Goal: Find specific fact: Find contact information

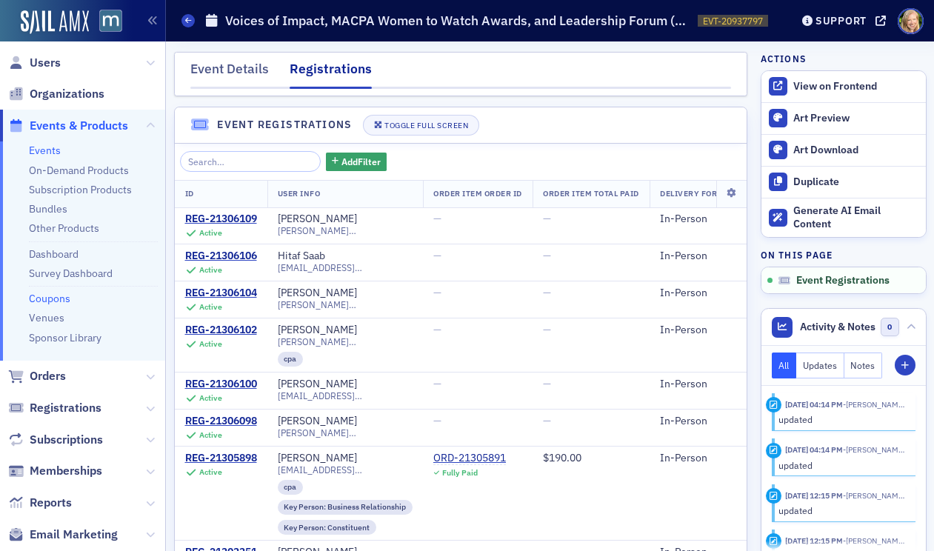
scroll to position [771, 0]
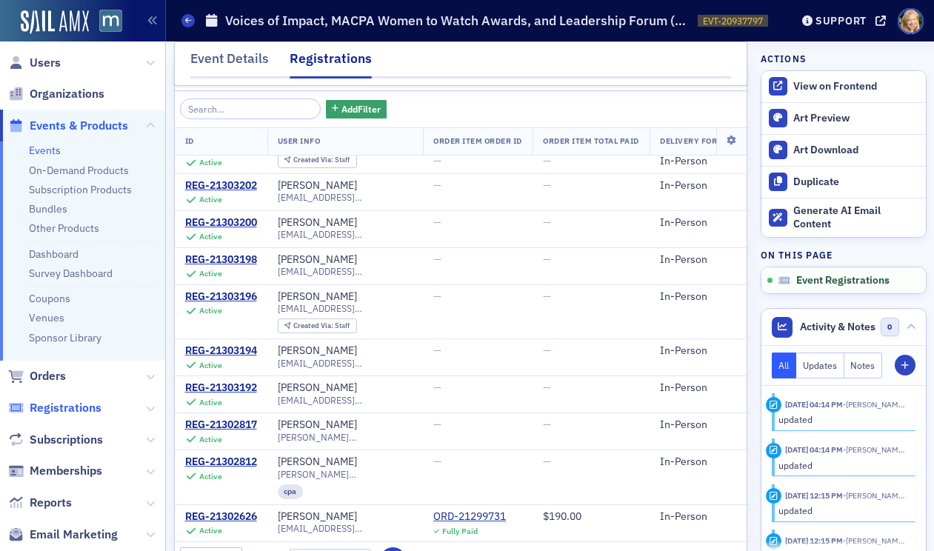
click at [70, 402] on span "Registrations" at bounding box center [66, 408] width 72 height 16
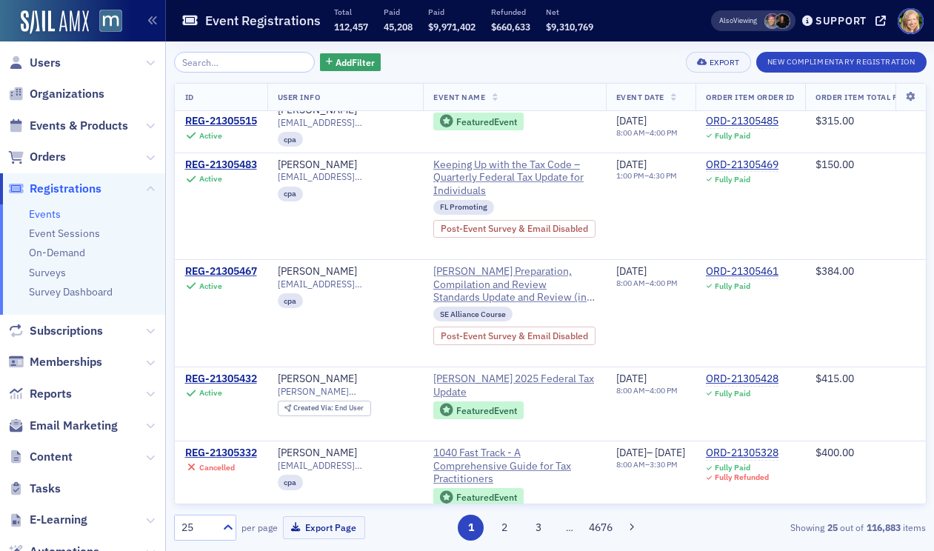
scroll to position [1534, 0]
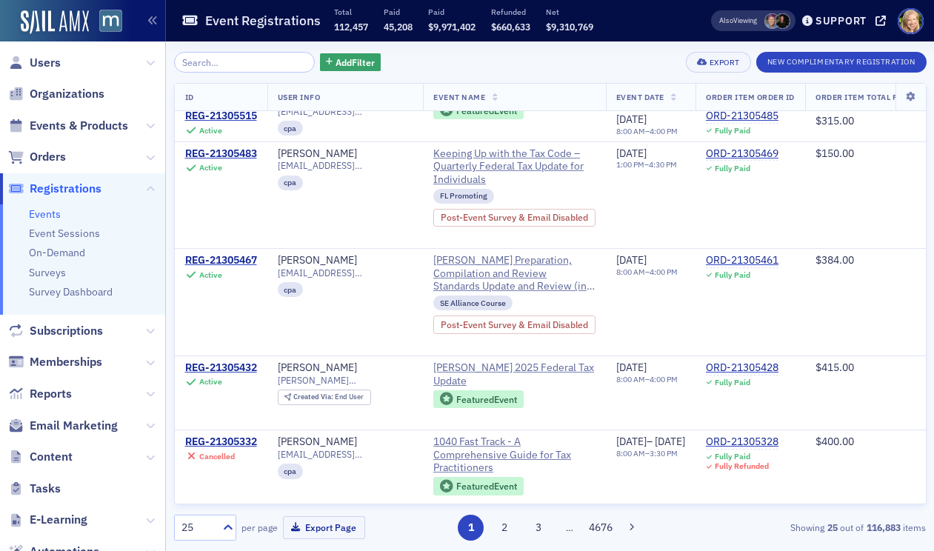
click at [522, 525] on div "1 2 3 … 4676" at bounding box center [550, 528] width 241 height 26
click at [533, 528] on button "3" at bounding box center [538, 528] width 26 height 26
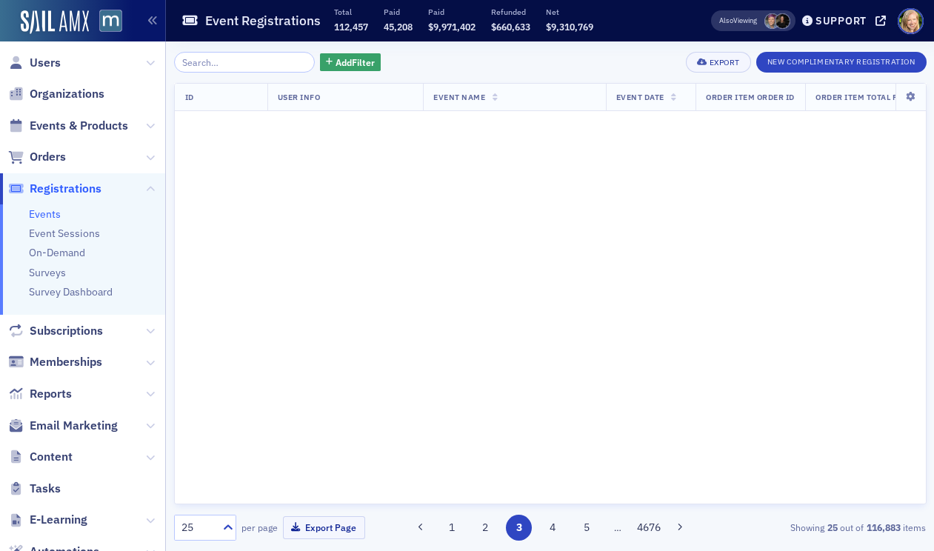
scroll to position [0, 0]
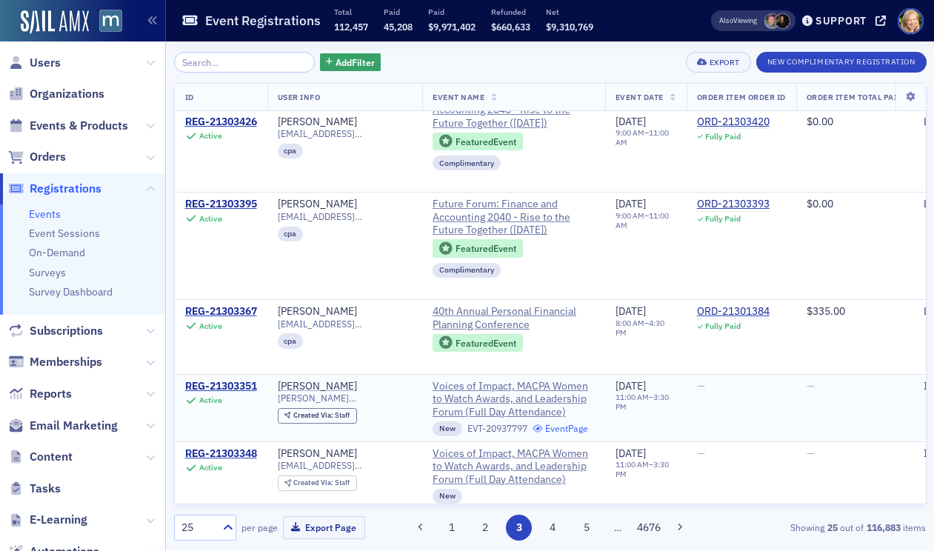
scroll to position [1520, 0]
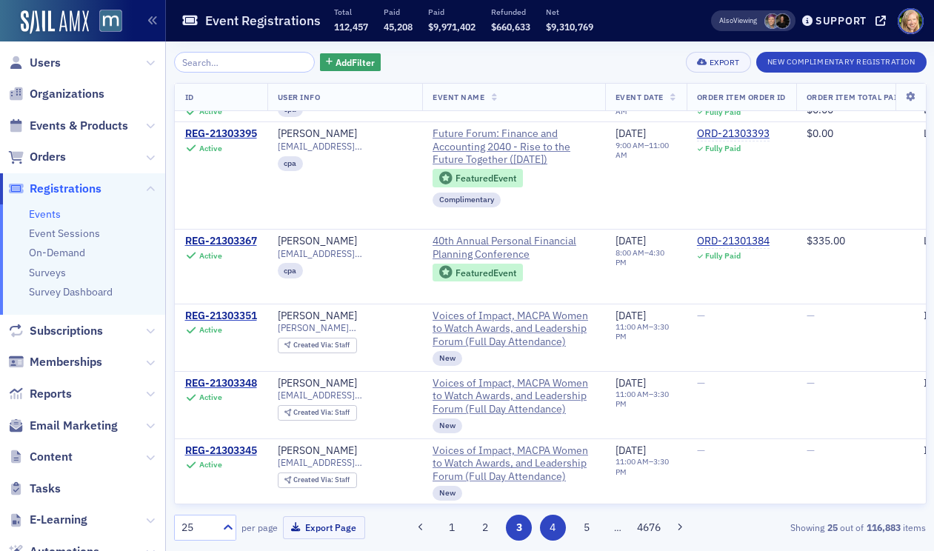
click at [551, 531] on button "4" at bounding box center [553, 528] width 26 height 26
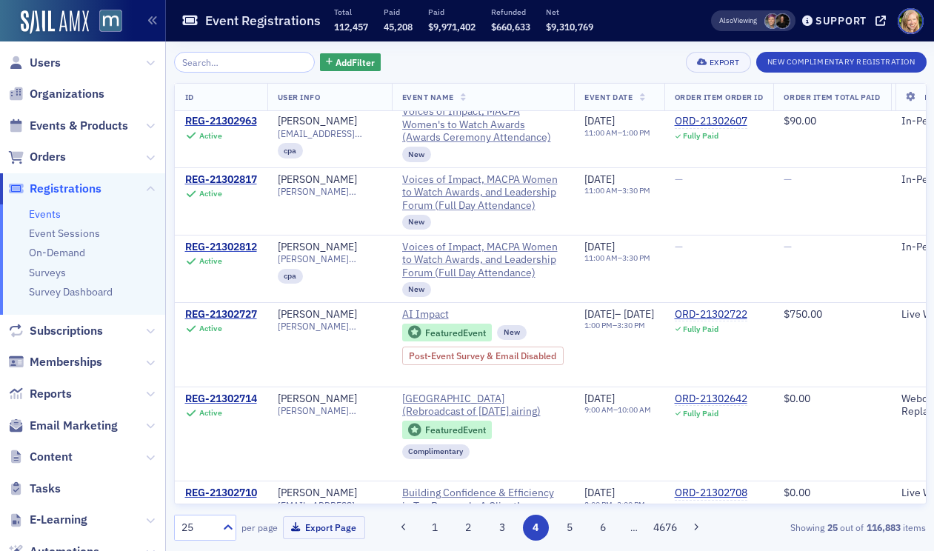
scroll to position [1313, 0]
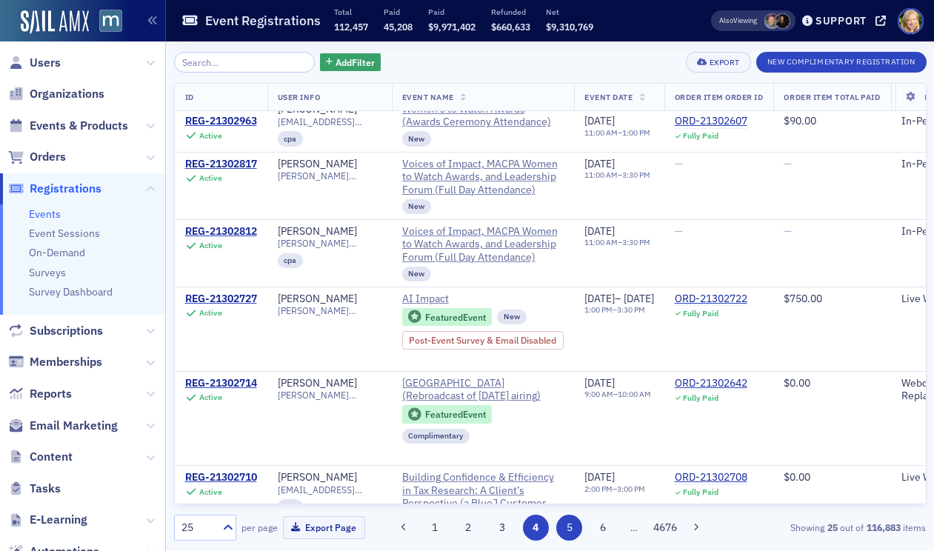
click at [562, 525] on button "5" at bounding box center [569, 528] width 26 height 26
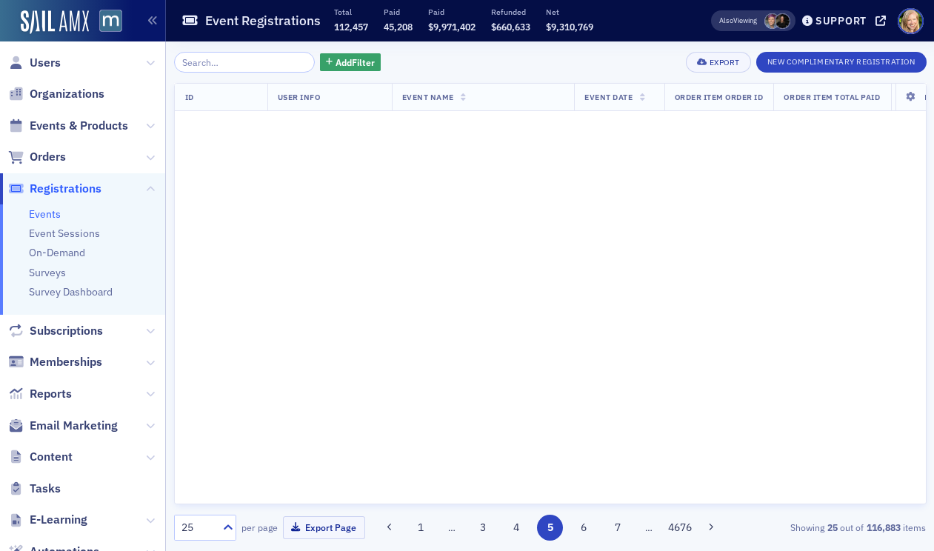
scroll to position [0, 0]
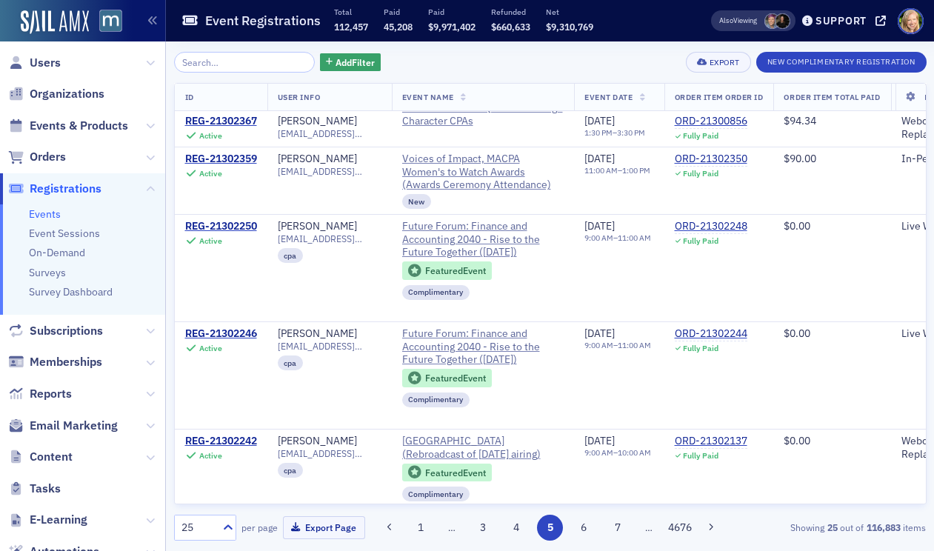
scroll to position [1487, 0]
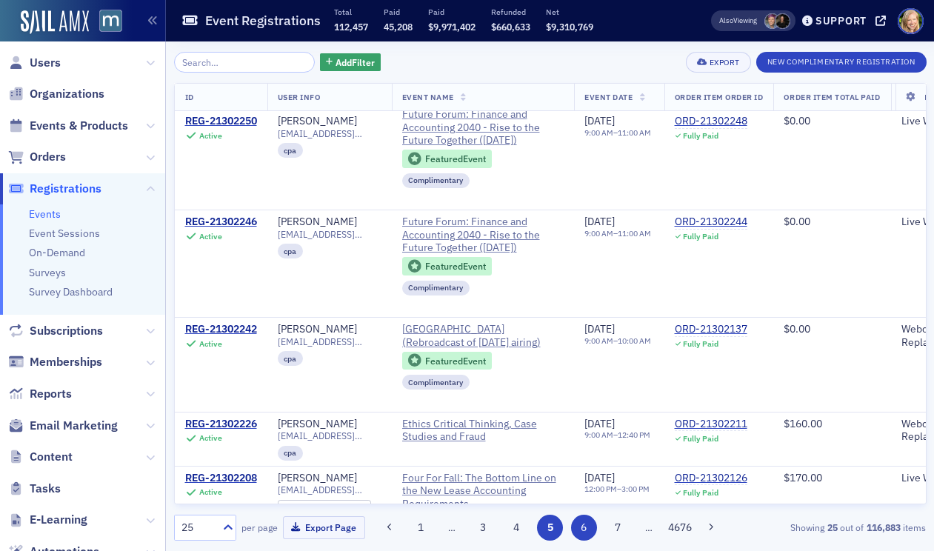
click at [582, 528] on button "6" at bounding box center [584, 528] width 26 height 26
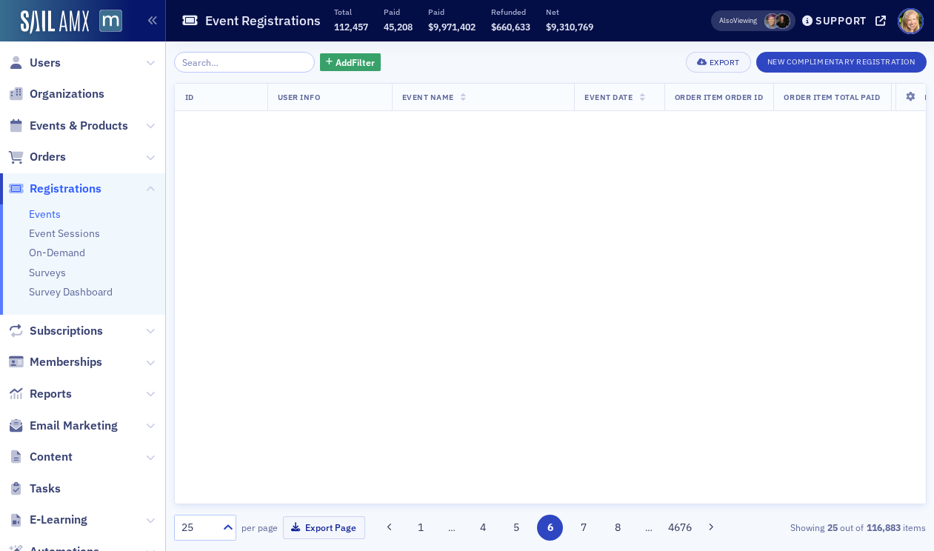
scroll to position [0, 0]
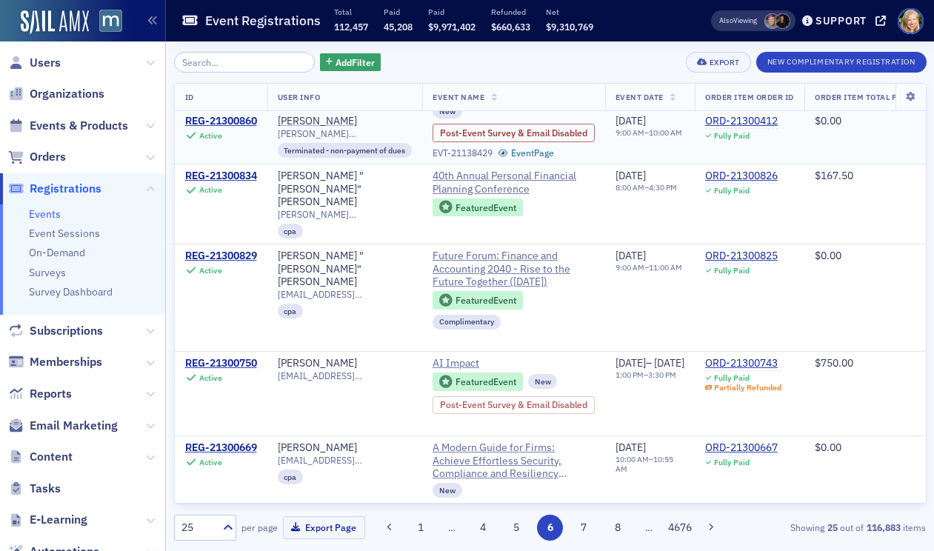
scroll to position [1515, 0]
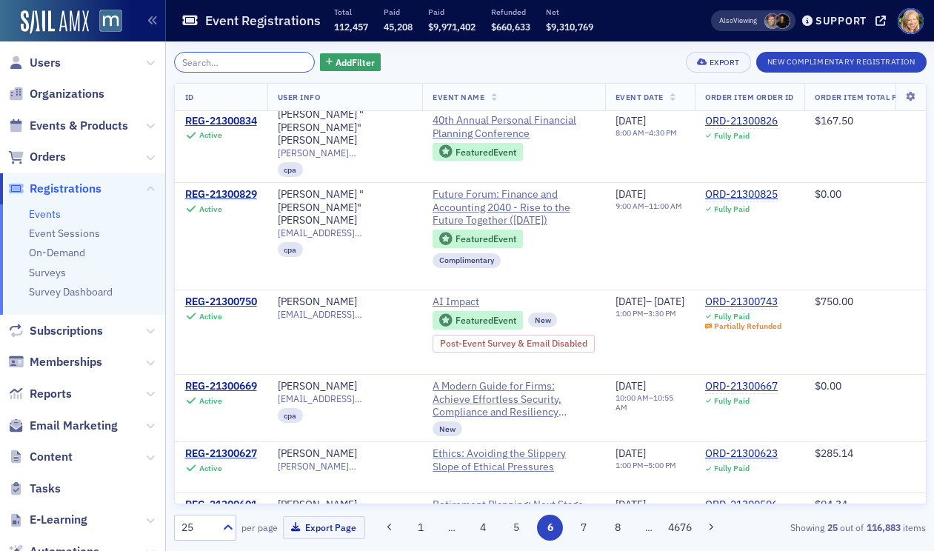
click at [246, 58] on input "search" at bounding box center [245, 62] width 142 height 21
click at [50, 211] on link "Events" at bounding box center [45, 213] width 32 height 13
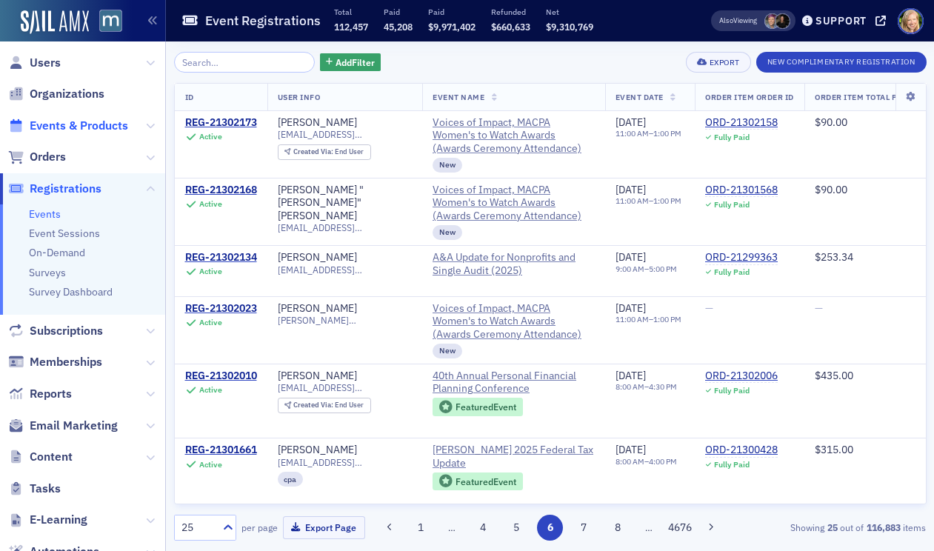
click at [97, 130] on span "Events & Products" at bounding box center [79, 126] width 99 height 16
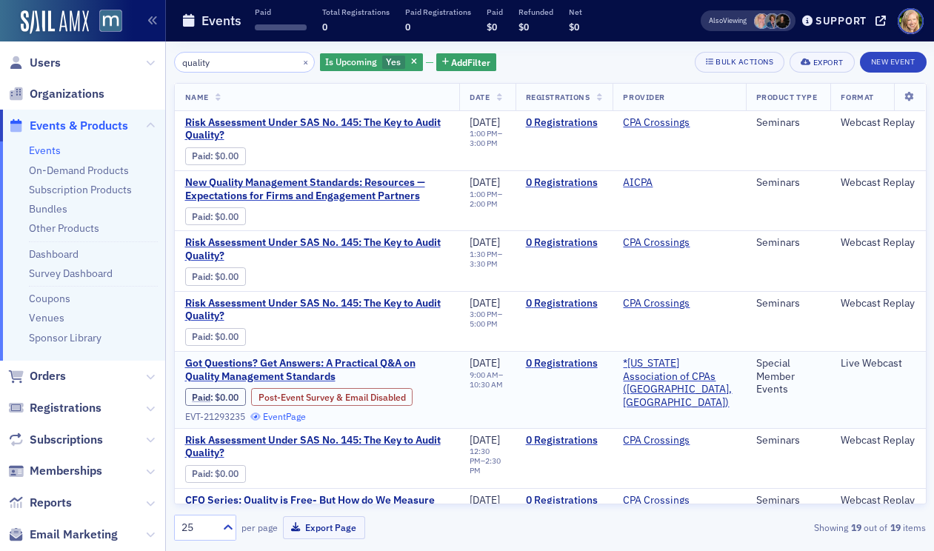
type input "quality"
click at [293, 418] on link "Event Page" at bounding box center [278, 416] width 56 height 11
click at [47, 59] on span "Users" at bounding box center [45, 63] width 31 height 16
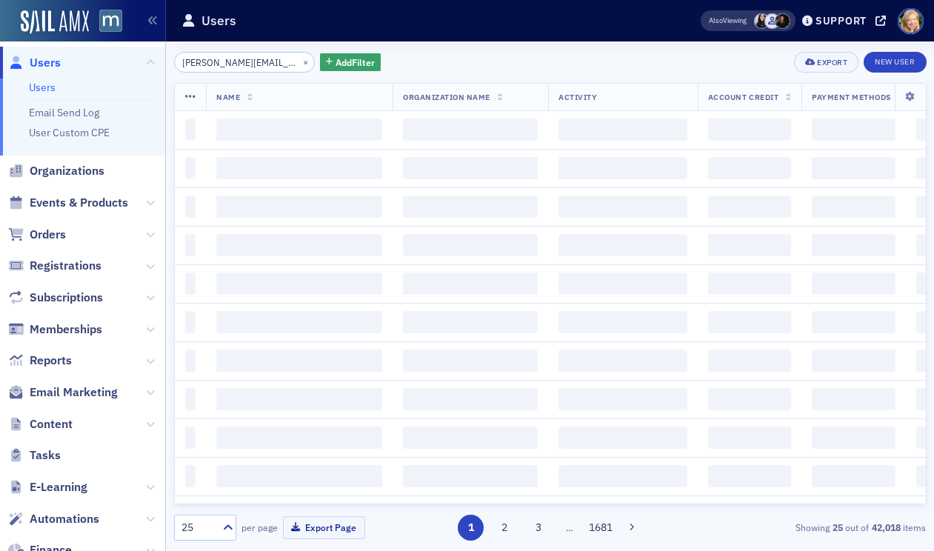
scroll to position [0, 16]
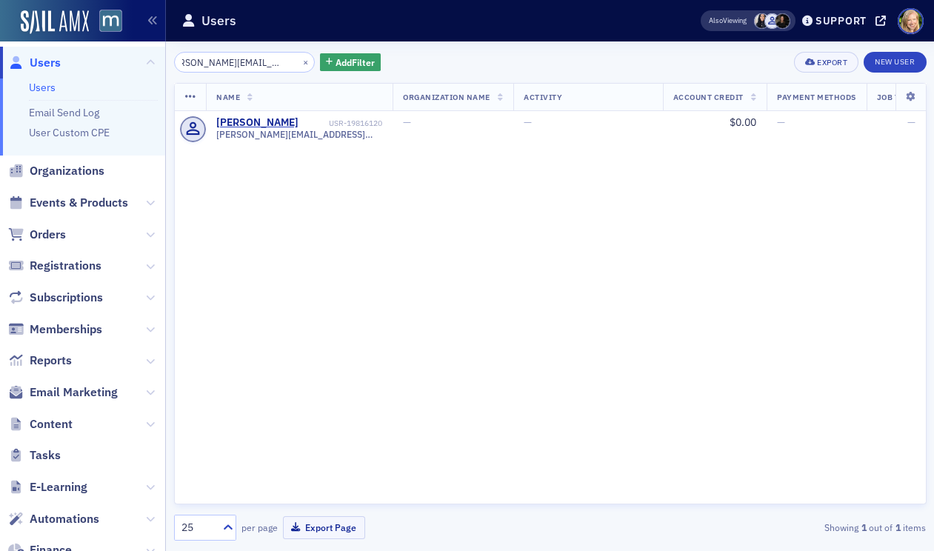
click at [247, 57] on input "[PERSON_NAME][EMAIL_ADDRESS][DOMAIN_NAME]" at bounding box center [245, 62] width 142 height 21
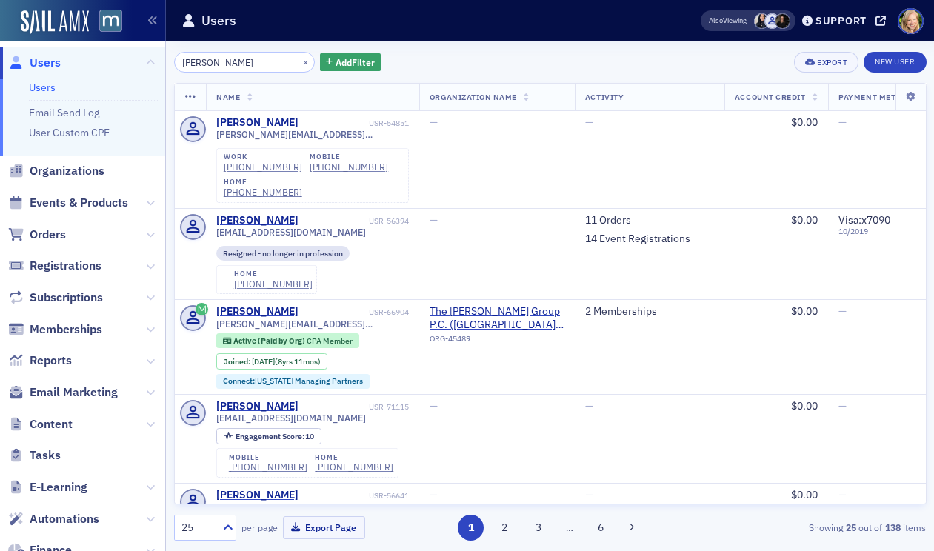
click at [202, 56] on input "[PERSON_NAME]" at bounding box center [245, 62] width 142 height 21
click at [203, 60] on input "[PERSON_NAME]" at bounding box center [245, 62] width 142 height 21
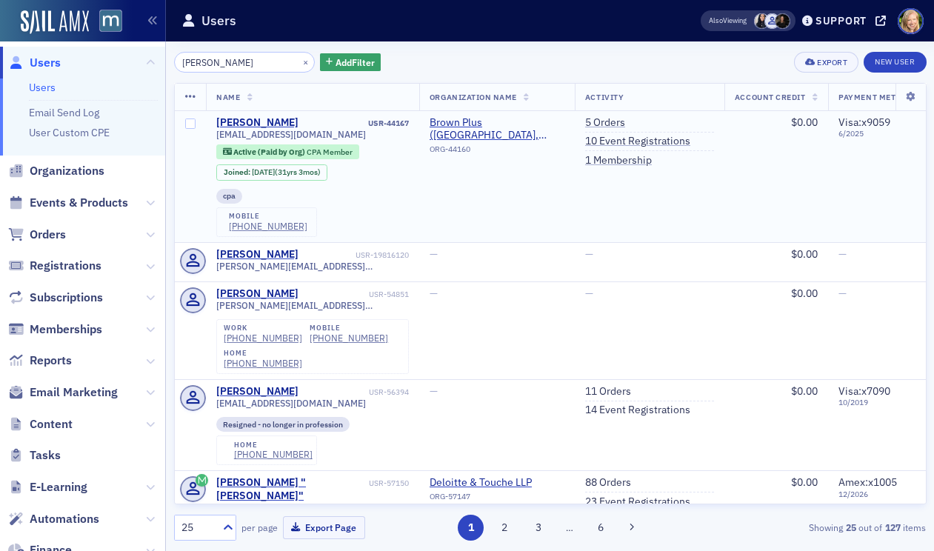
type input "[PERSON_NAME]"
drag, startPoint x: 336, startPoint y: 130, endPoint x: 215, endPoint y: 137, distance: 121.0
click at [215, 137] on td "[PERSON_NAME] USR-44167 [EMAIL_ADDRESS][DOMAIN_NAME] Active (Paid by Org) CPA M…" at bounding box center [312, 176] width 213 height 131
copy span "[EMAIL_ADDRESS][DOMAIN_NAME]"
